Goal: Information Seeking & Learning: Learn about a topic

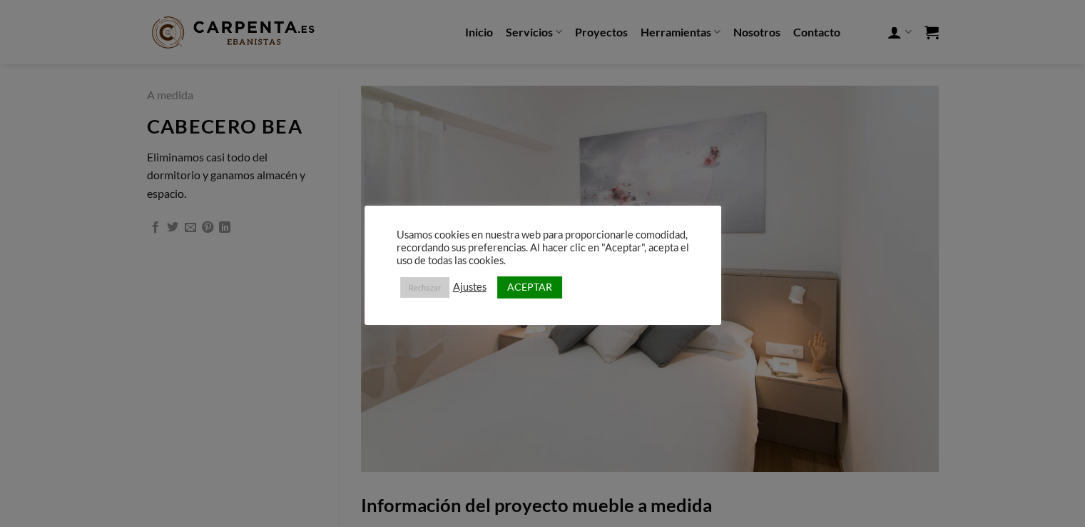
click at [420, 285] on link "Rechazar" at bounding box center [424, 287] width 49 height 21
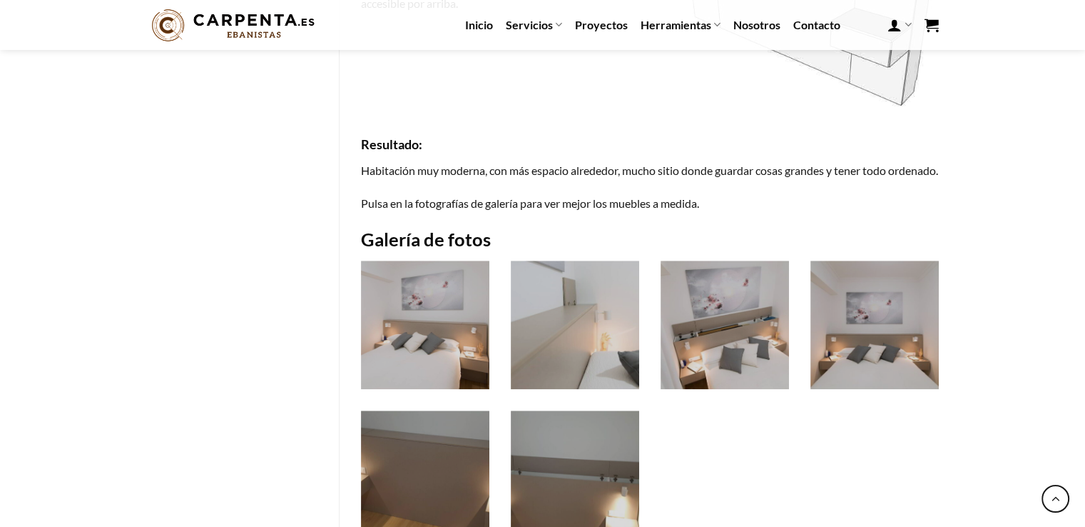
scroll to position [1499, 0]
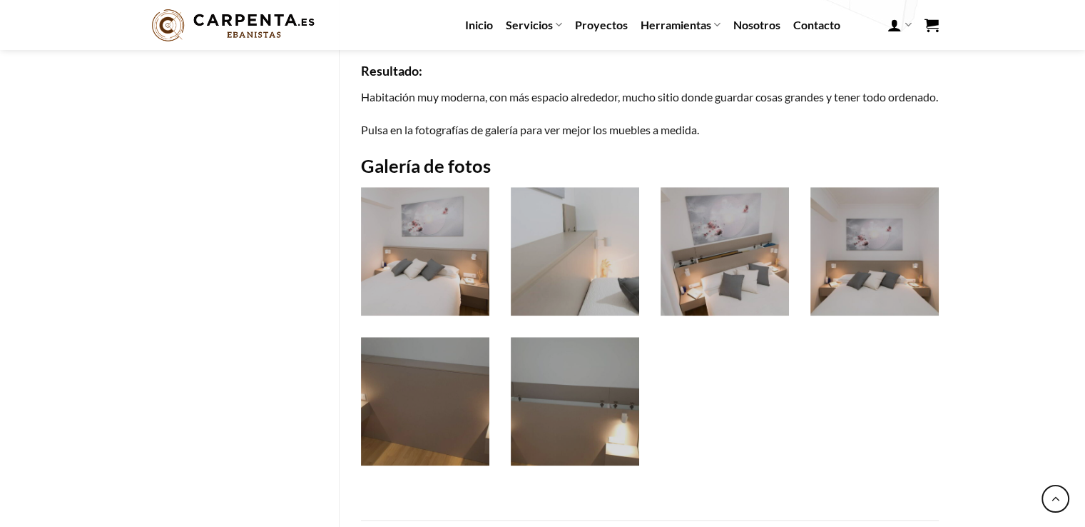
click at [438, 293] on img at bounding box center [425, 251] width 128 height 128
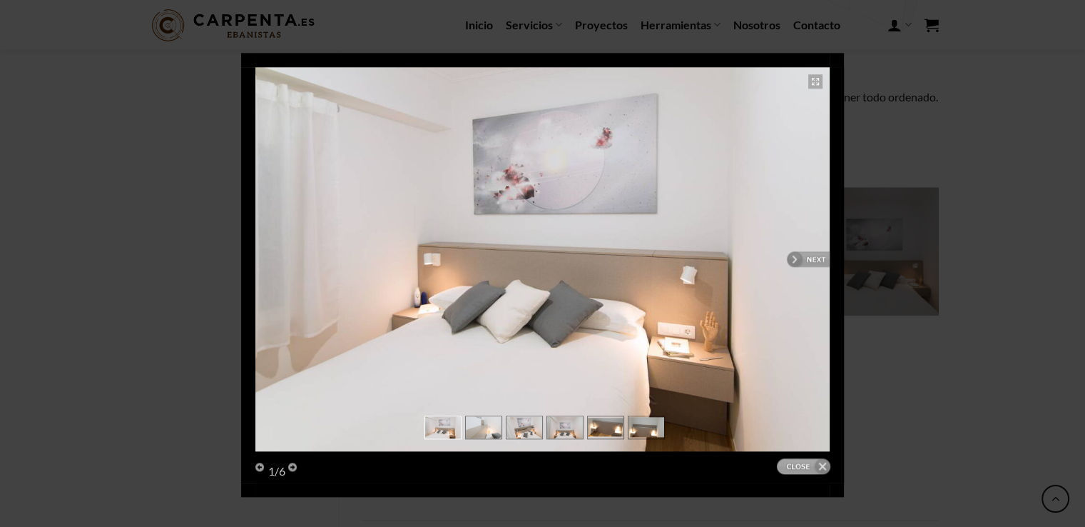
click at [816, 257] on link "next" at bounding box center [689, 259] width 281 height 384
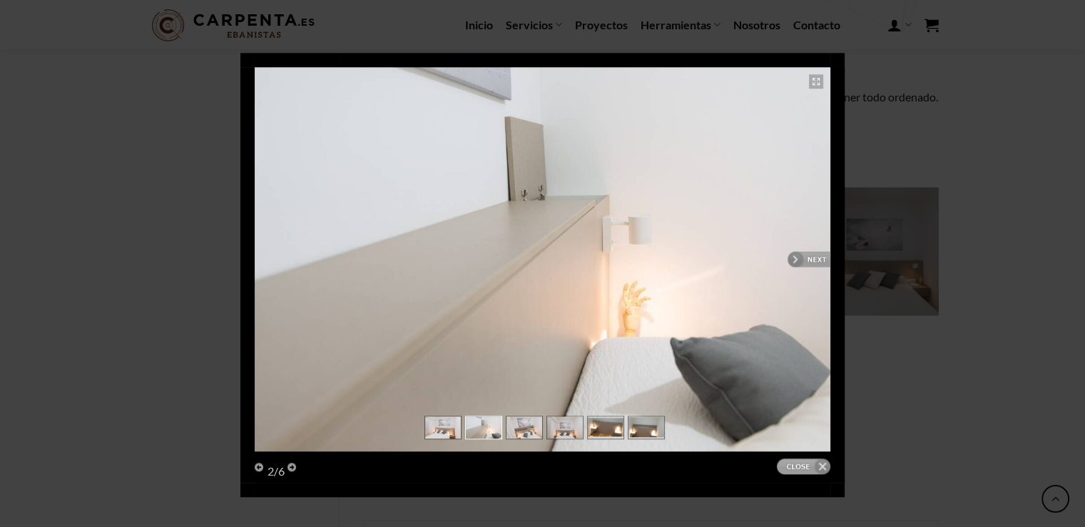
click at [816, 258] on link "next" at bounding box center [690, 259] width 282 height 384
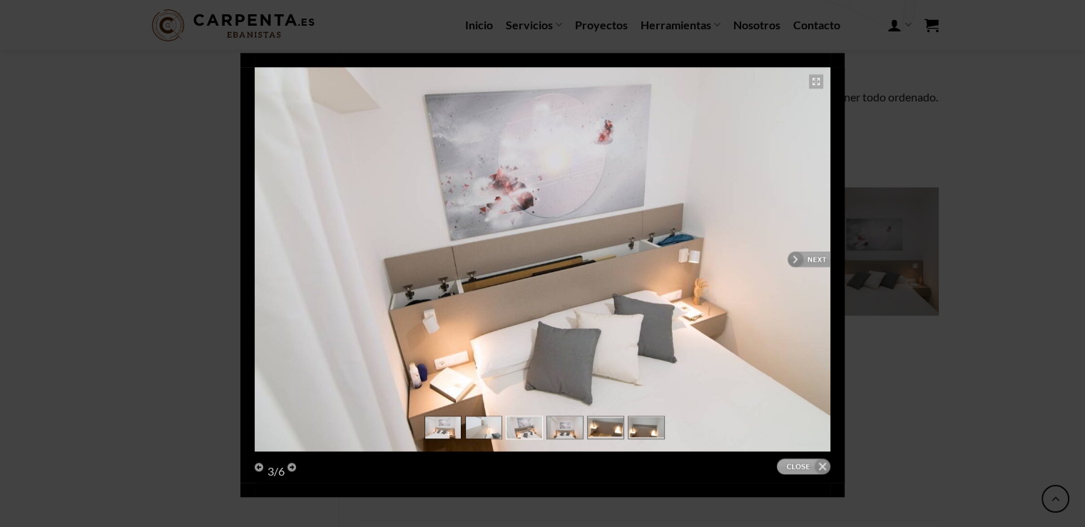
click at [816, 258] on link "next" at bounding box center [690, 259] width 282 height 384
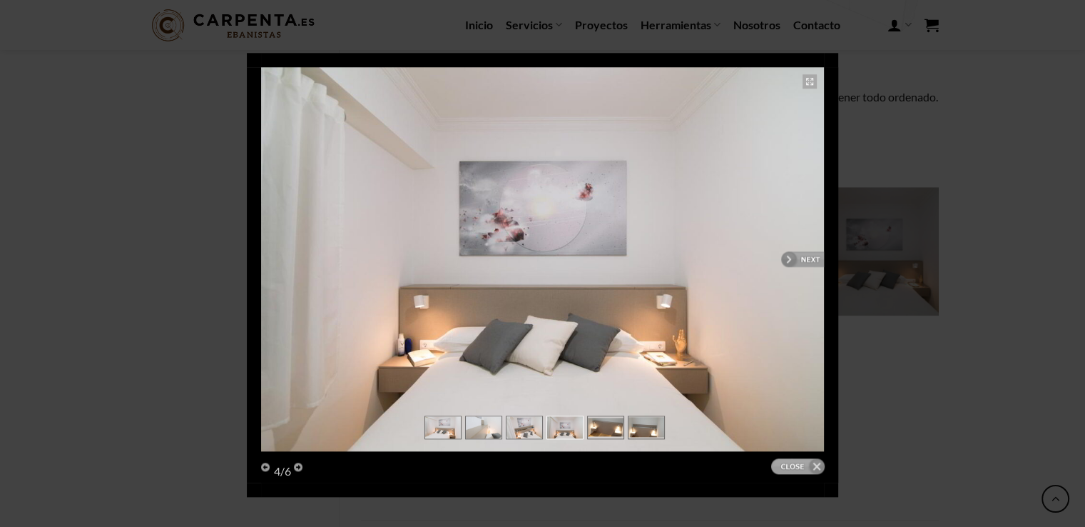
click at [816, 258] on link "next" at bounding box center [686, 259] width 276 height 384
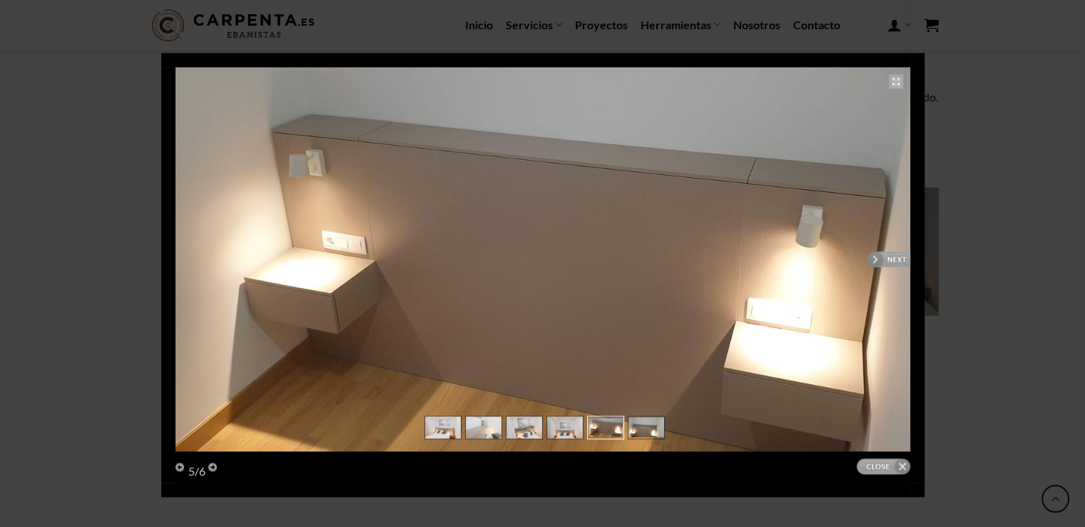
click at [895, 261] on link "next" at bounding box center [730, 259] width 360 height 384
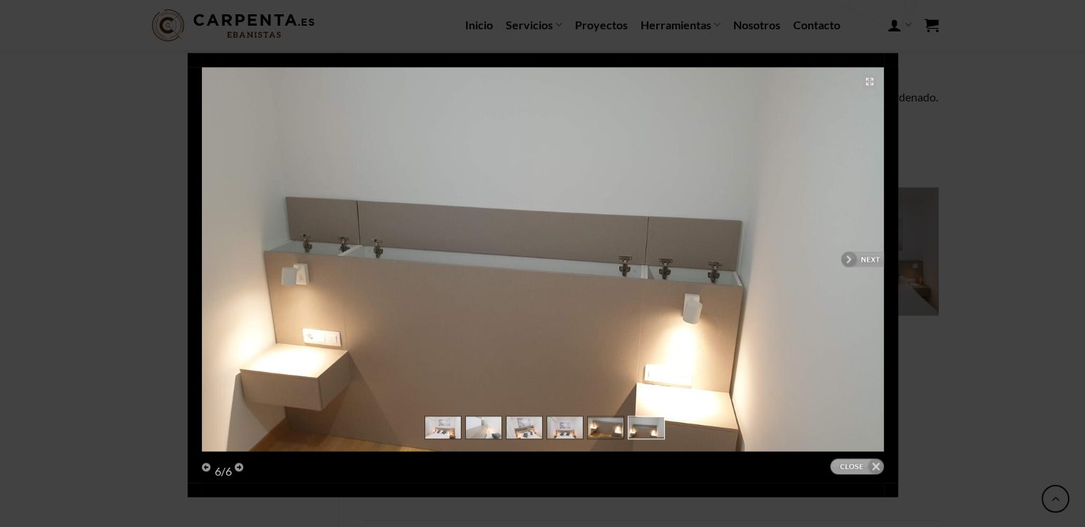
click at [871, 262] on link "next" at bounding box center [716, 259] width 334 height 384
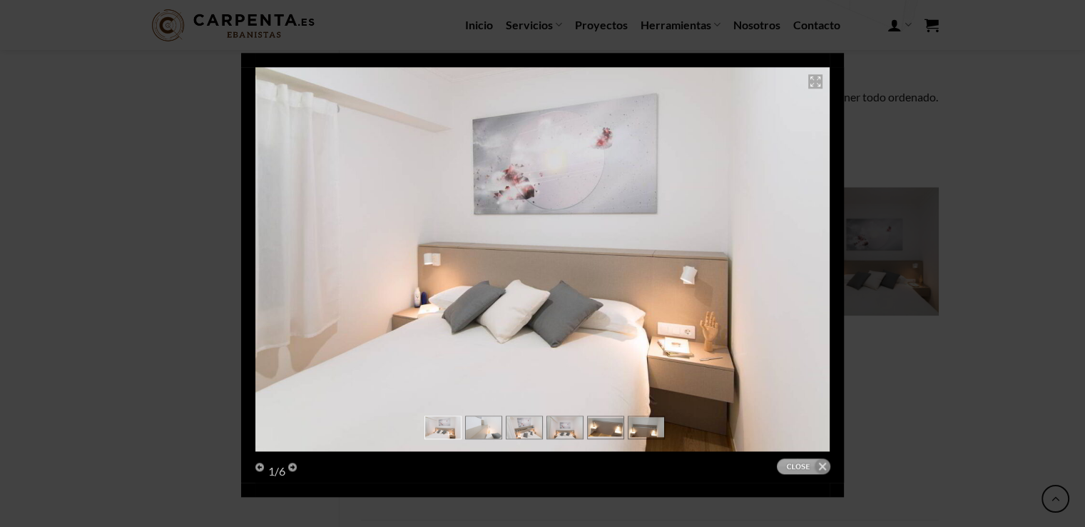
click at [815, 78] on link "Expand" at bounding box center [816, 81] width 14 height 14
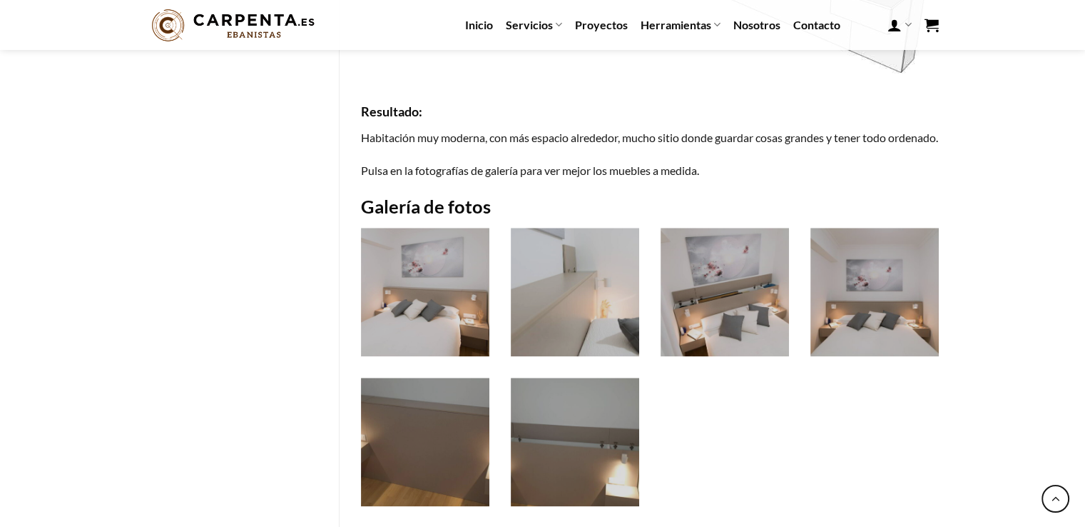
scroll to position [1544, 0]
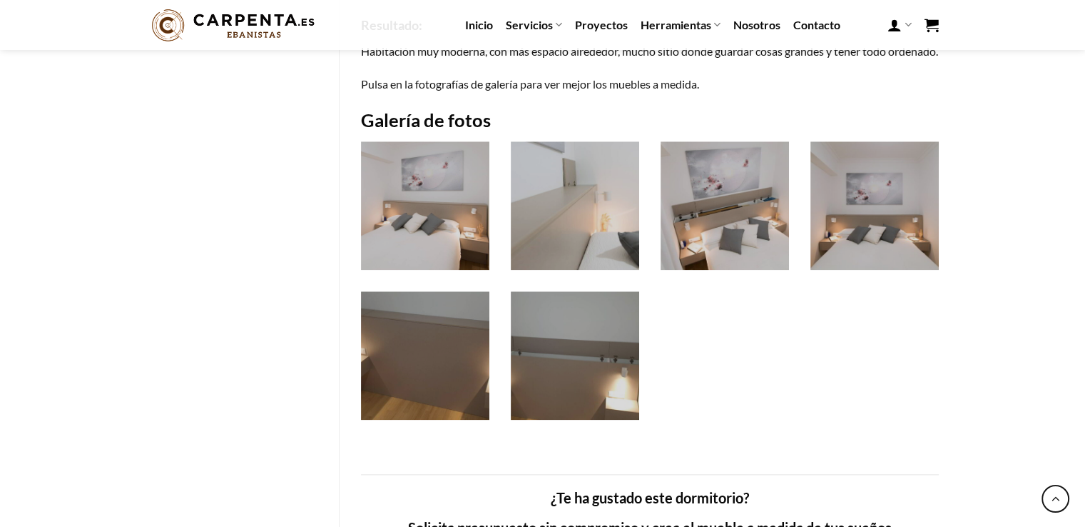
click at [886, 249] on img at bounding box center [875, 205] width 128 height 128
